Goal: Navigation & Orientation: Find specific page/section

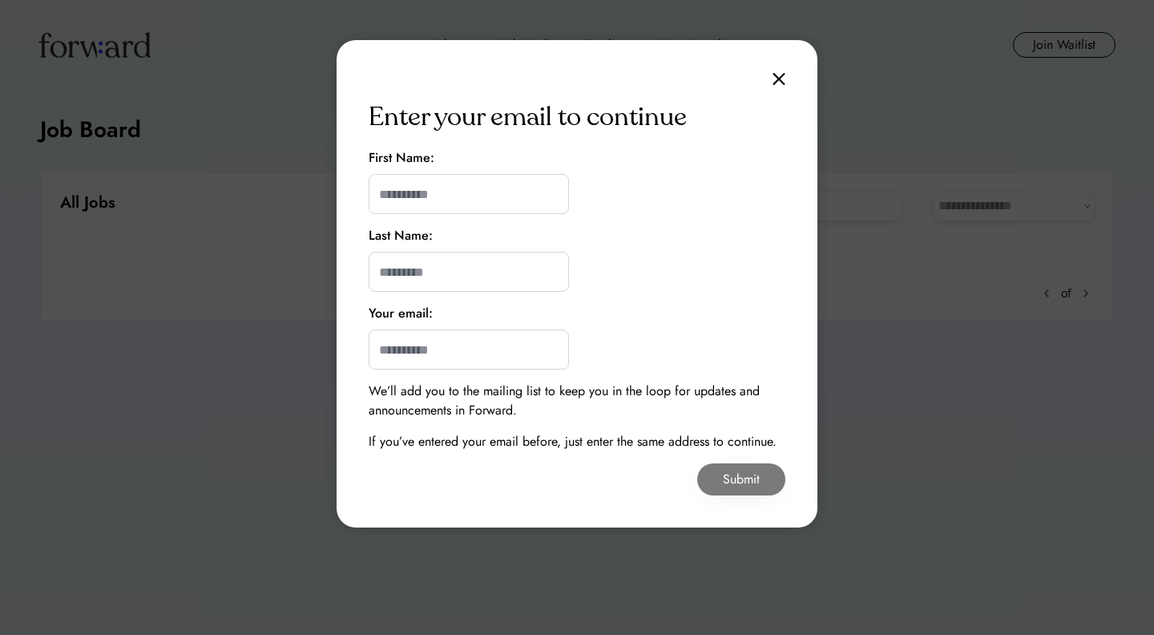
click at [778, 82] on img at bounding box center [779, 79] width 13 height 14
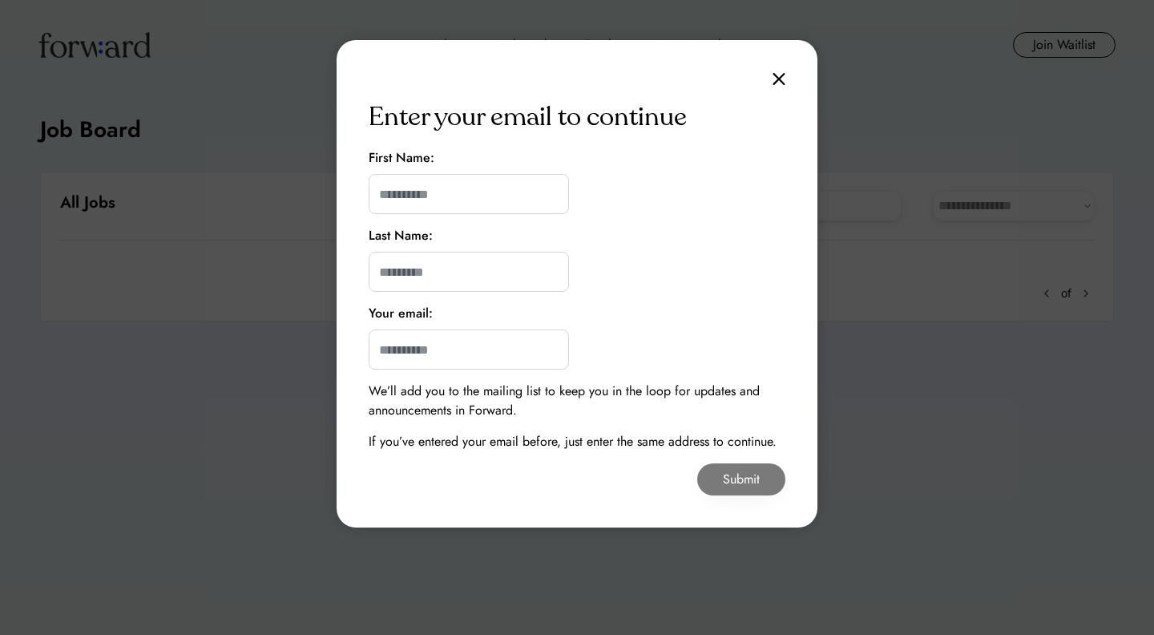
click at [778, 82] on img at bounding box center [779, 79] width 13 height 14
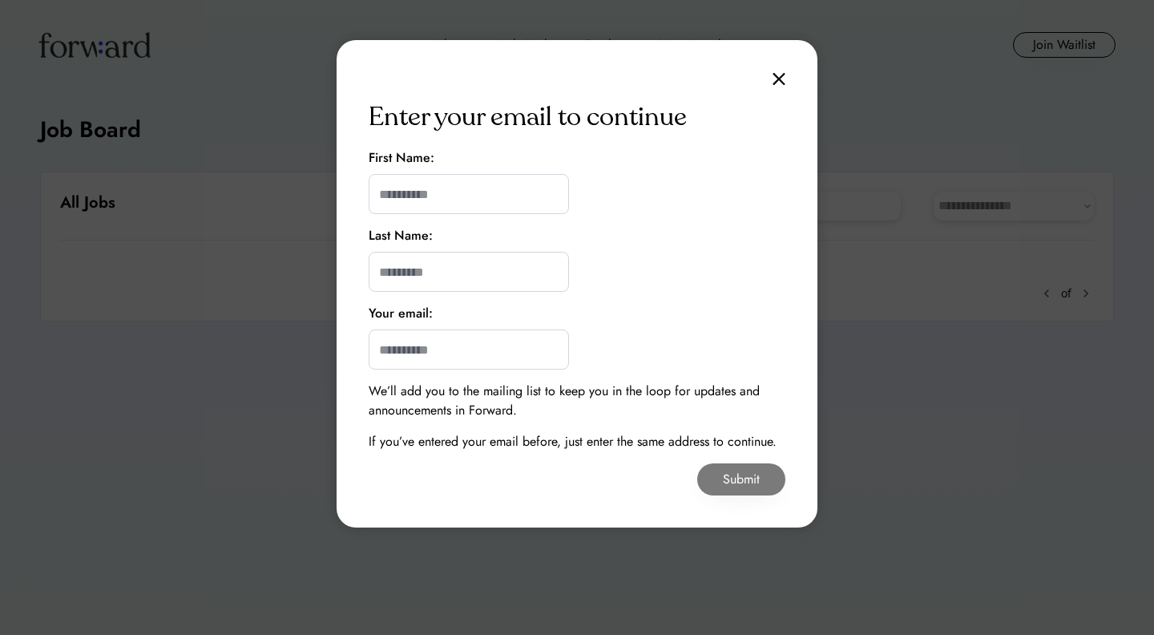
click at [778, 82] on img at bounding box center [779, 79] width 13 height 14
